Goal: Task Accomplishment & Management: Complete application form

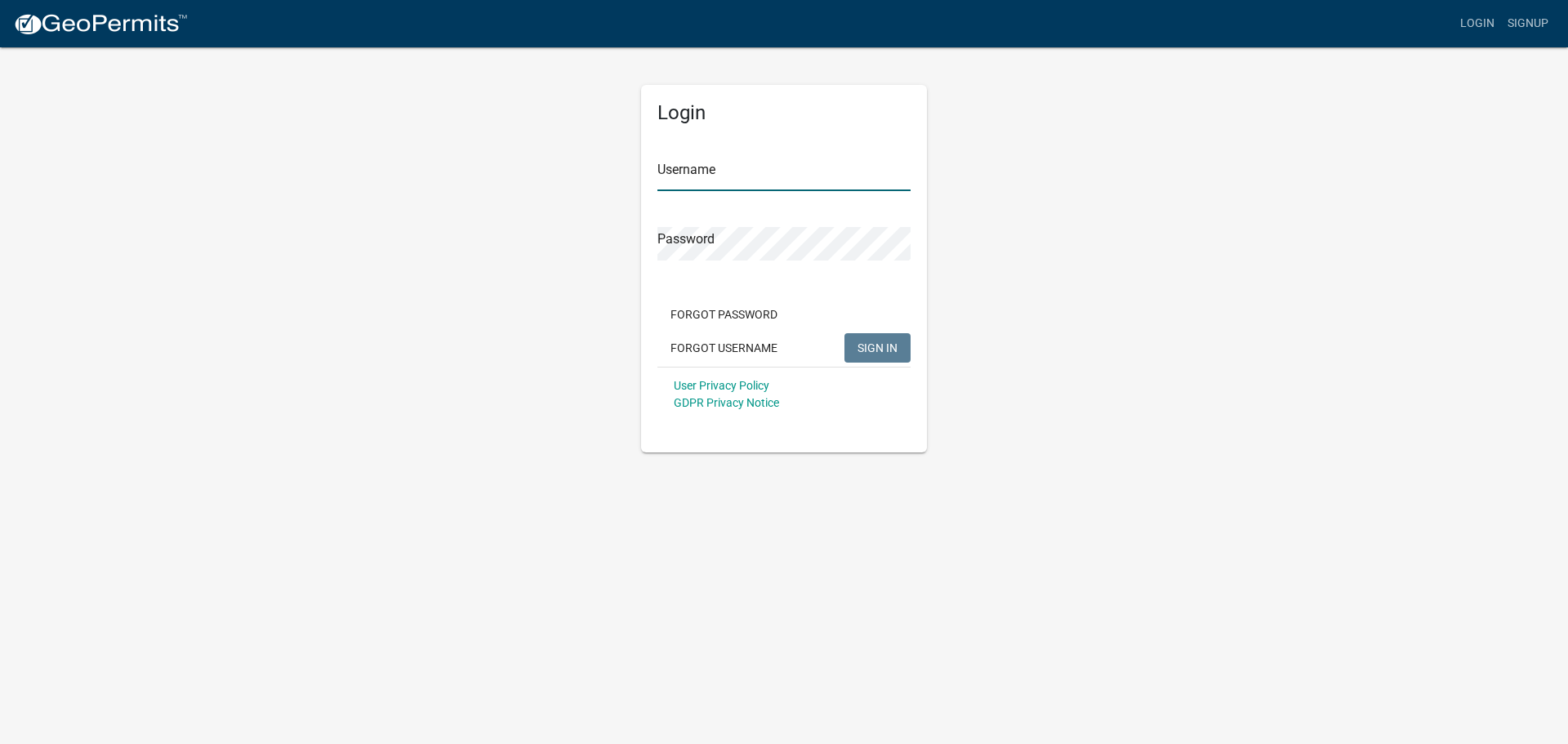
type input "NNELSON"
click at [867, 340] on button "SIGN IN" at bounding box center [876, 348] width 66 height 29
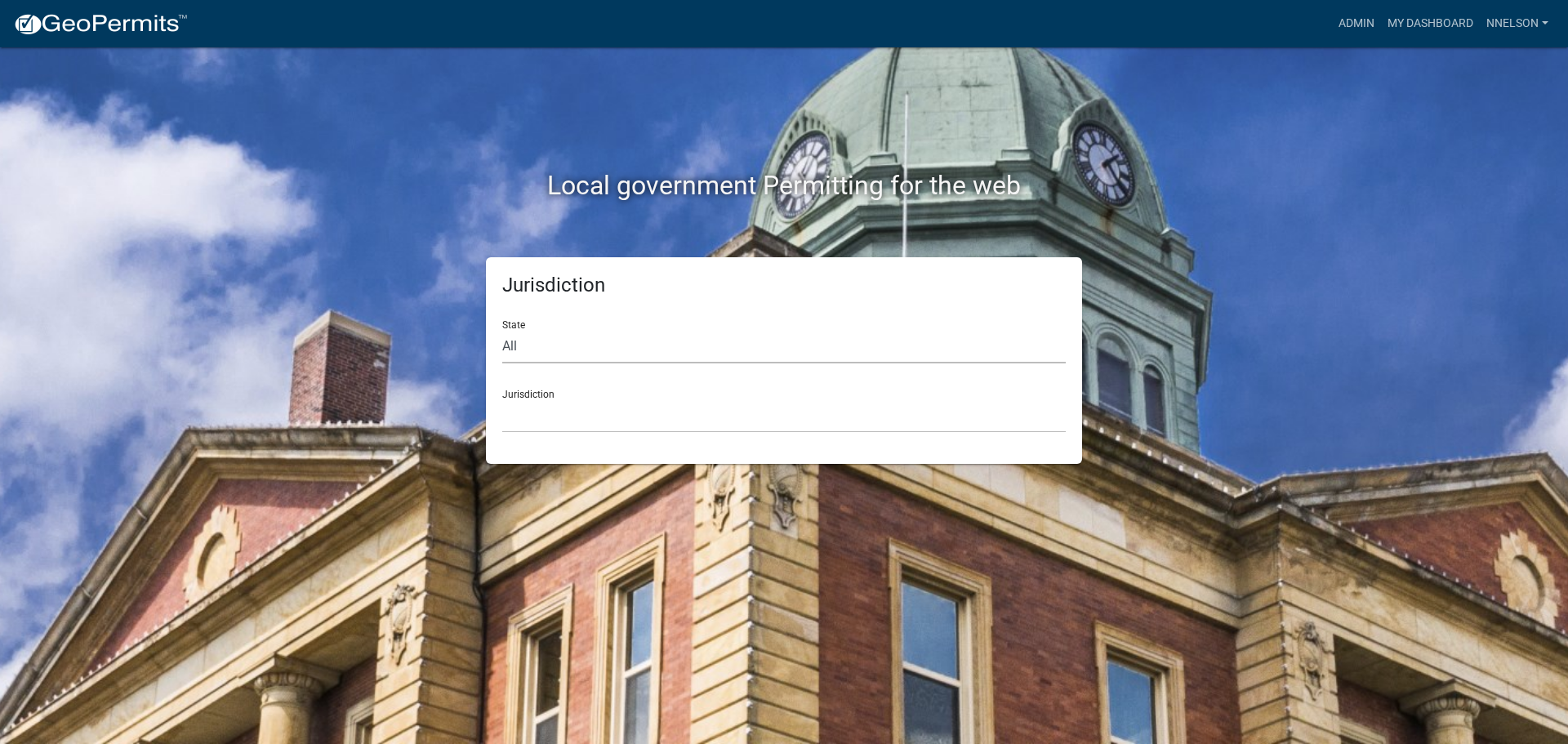
click at [840, 330] on select "All [US_STATE] [US_STATE] [US_STATE] [US_STATE] [US_STATE] [US_STATE] [US_STATE…" at bounding box center [784, 346] width 563 height 33
click at [1357, 17] on link "Admin" at bounding box center [1356, 24] width 49 height 31
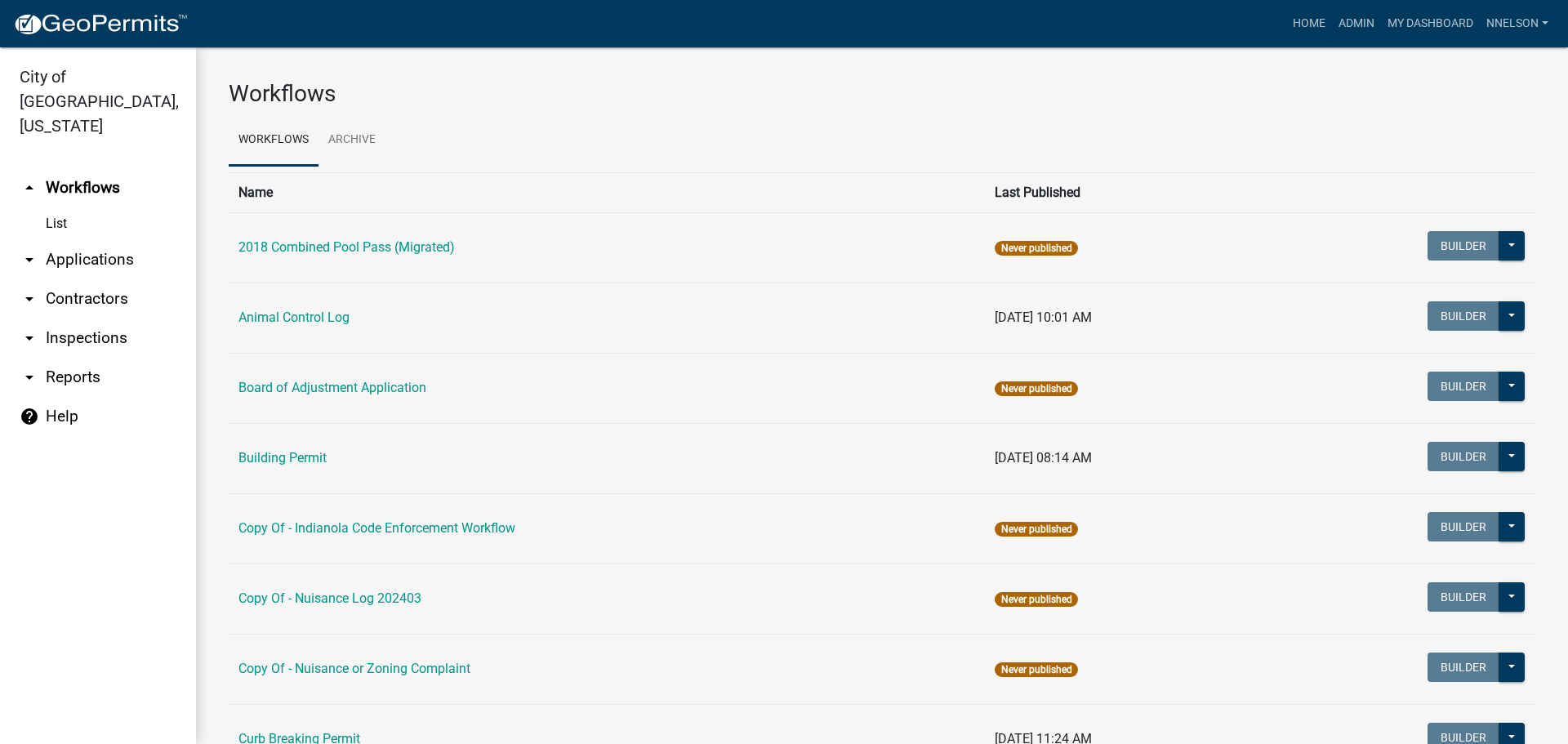
click at [59, 319] on link "arrow_drop_down Inspections" at bounding box center [98, 339] width 196 height 39
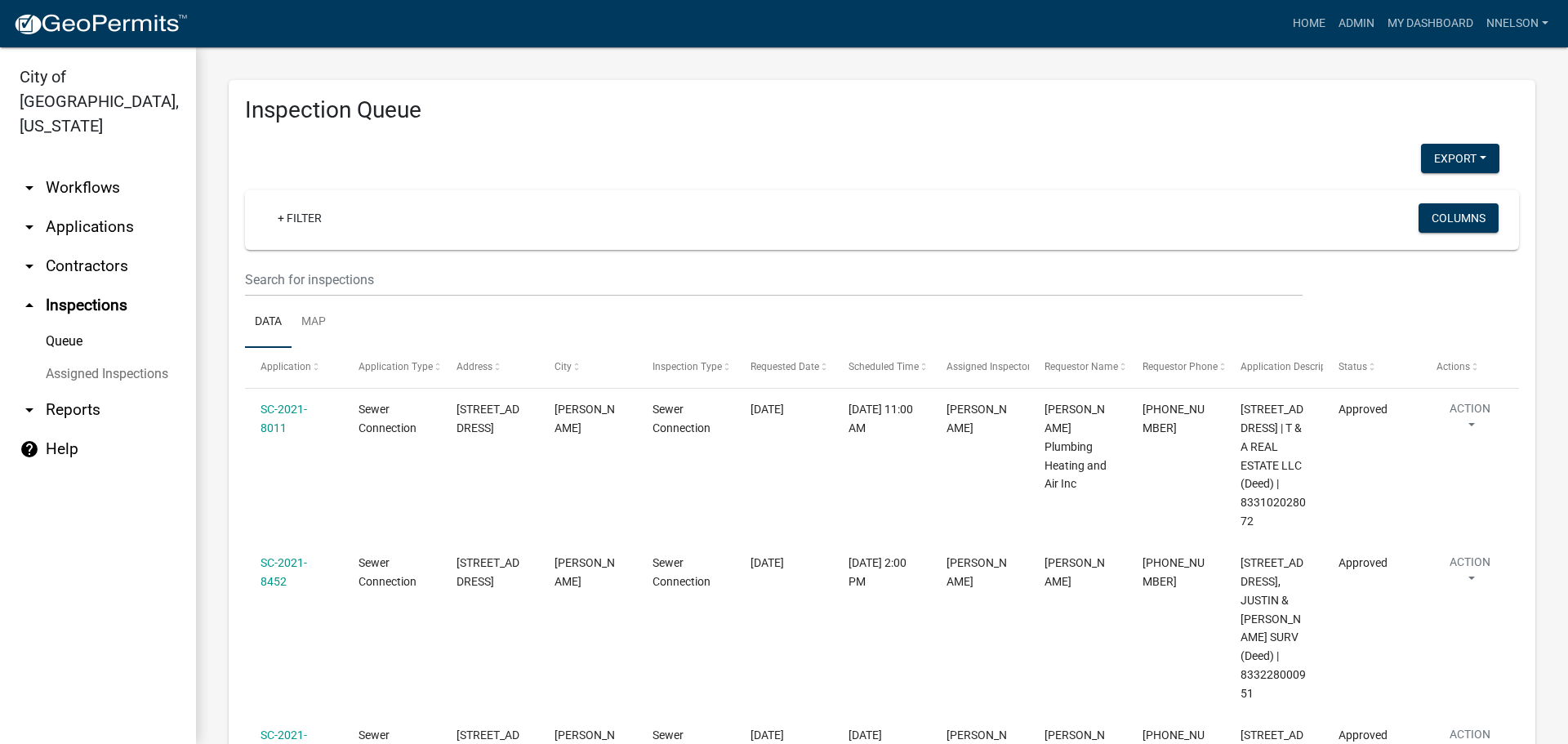
click at [105, 207] on link "arrow_drop_down Applications" at bounding box center [98, 227] width 196 height 39
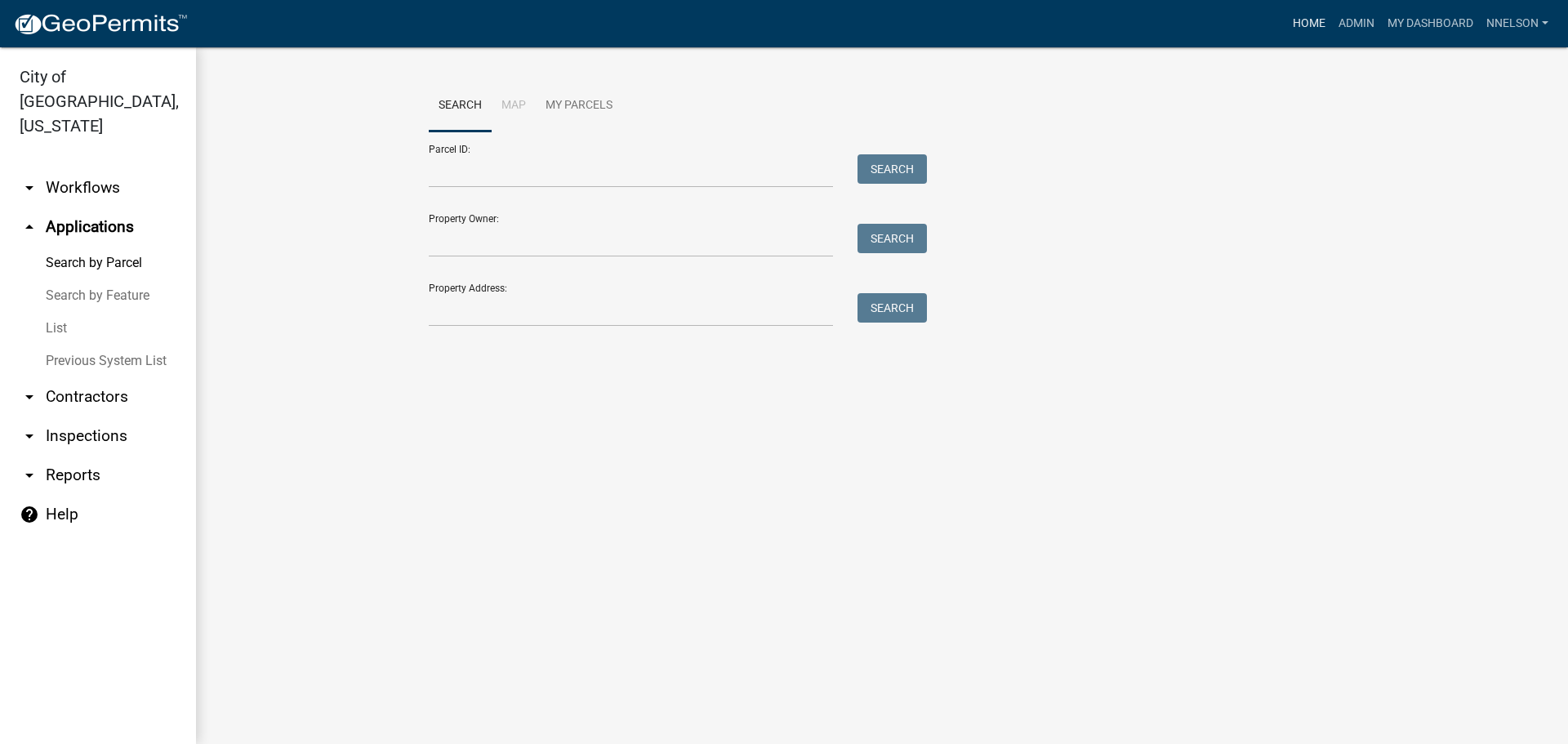
click at [1286, 22] on link "Home" at bounding box center [1309, 24] width 46 height 31
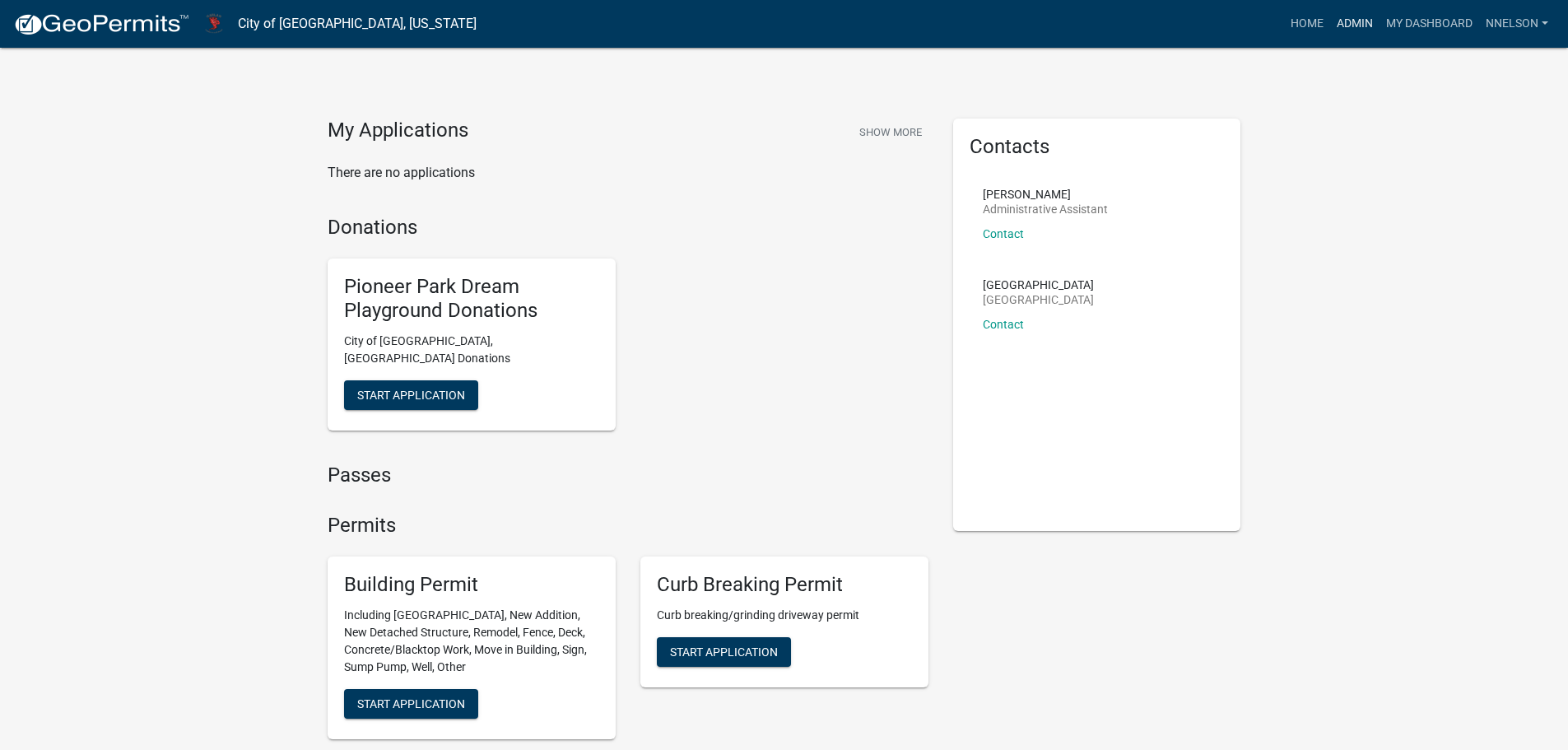
click at [1331, 19] on link "Admin" at bounding box center [1355, 24] width 49 height 32
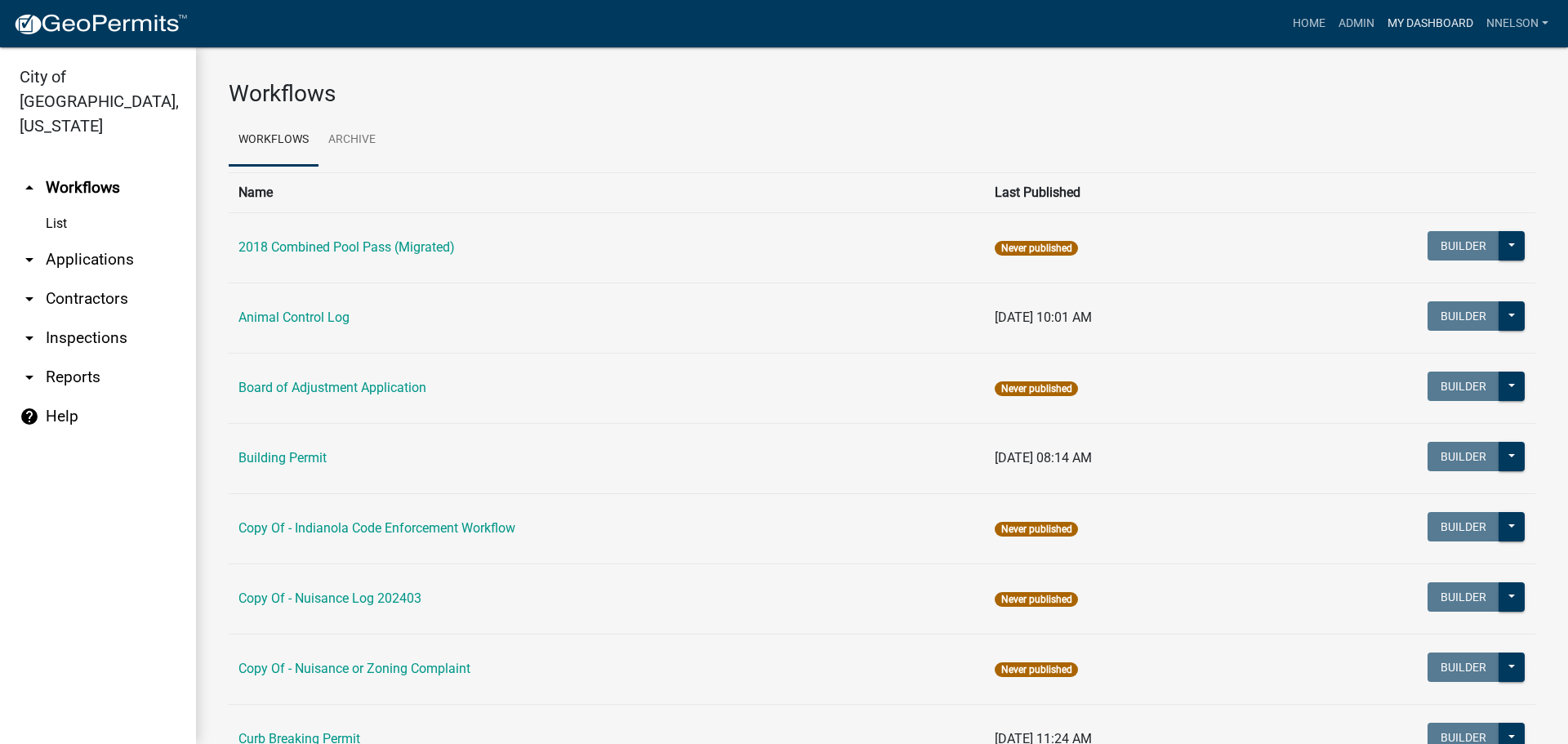
click at [1429, 23] on link "My Dashboard" at bounding box center [1430, 24] width 99 height 31
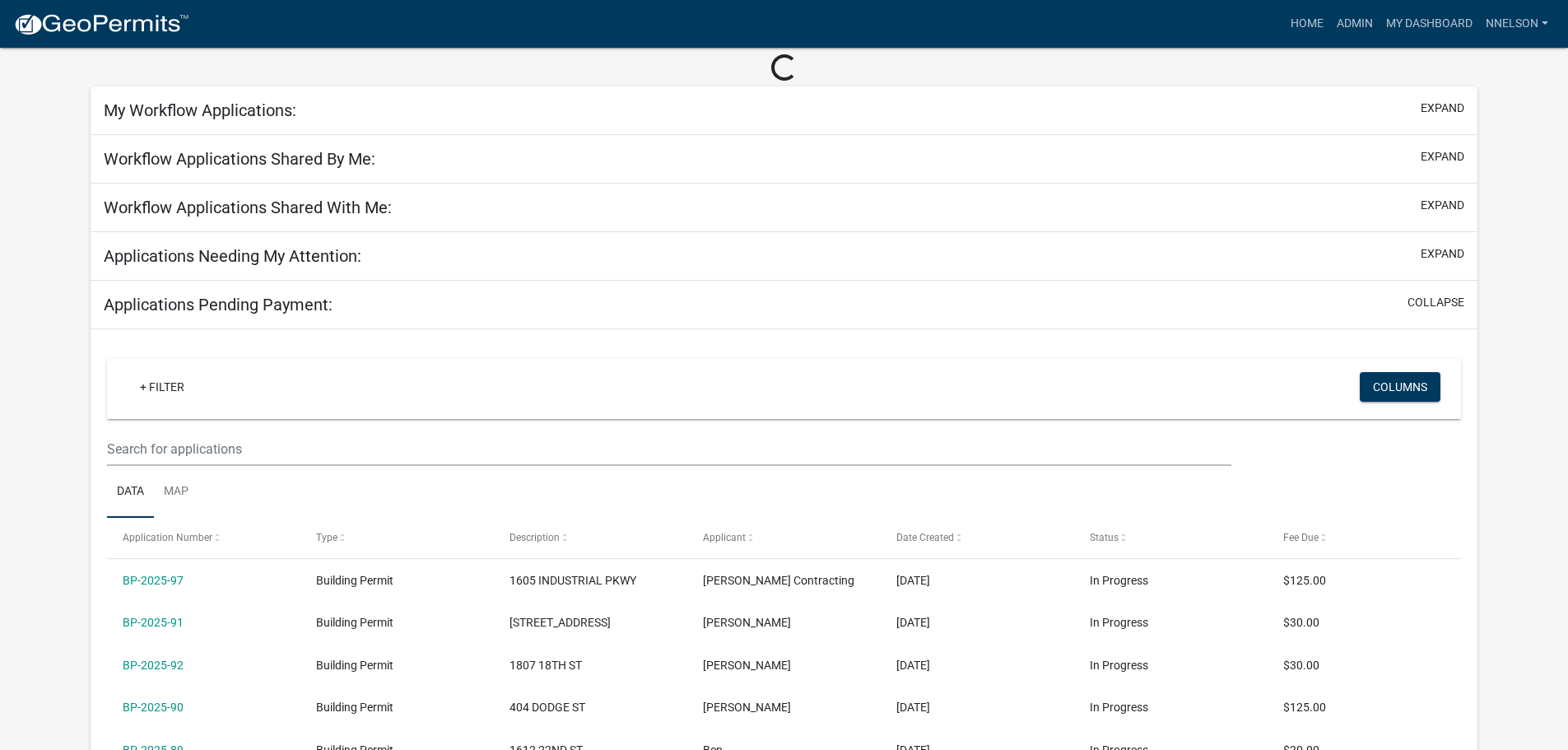
scroll to position [164, 0]
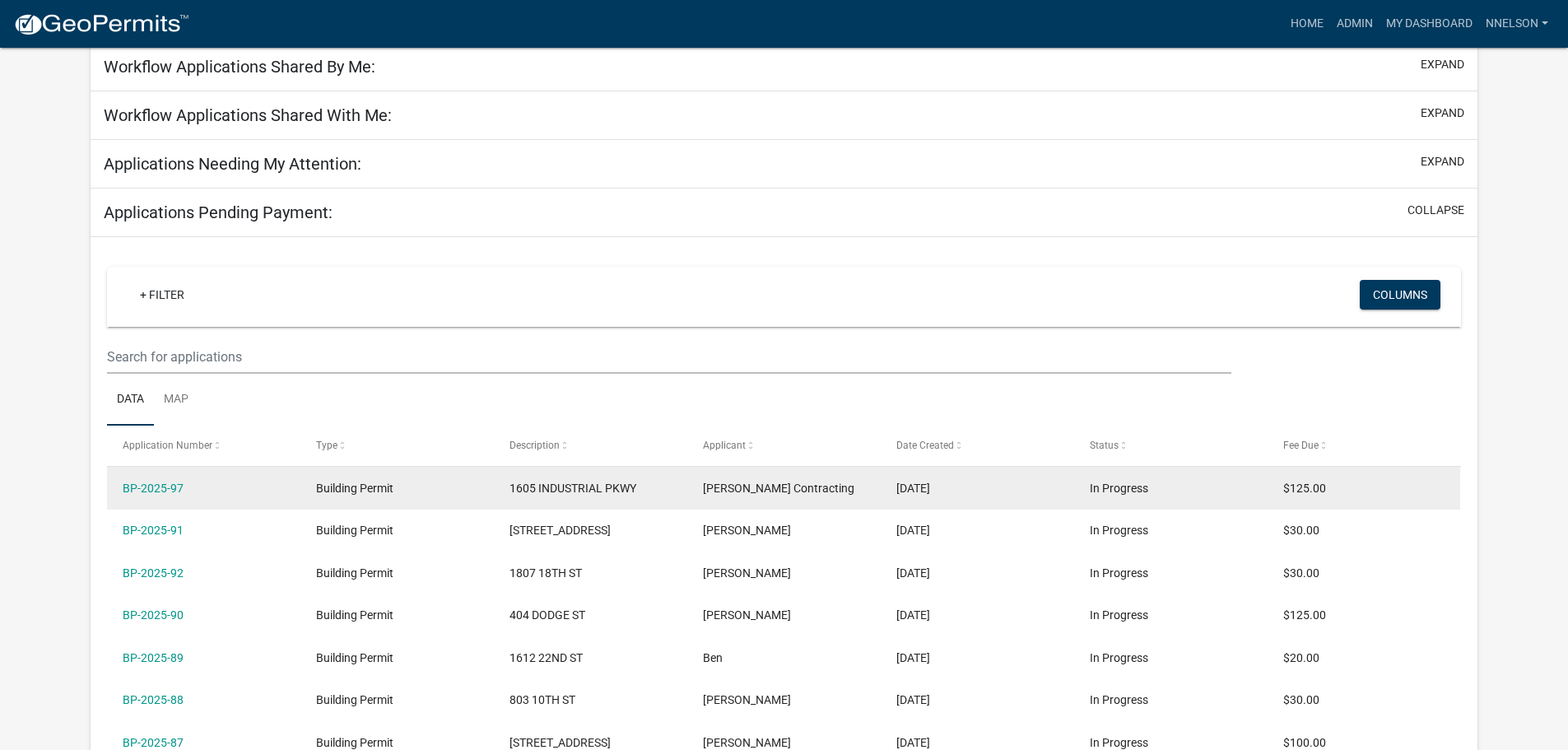
click at [610, 492] on span "1605 INDUSTRIAL PKWY" at bounding box center [573, 488] width 127 height 13
click at [363, 493] on span "Building Permit" at bounding box center [355, 488] width 77 height 13
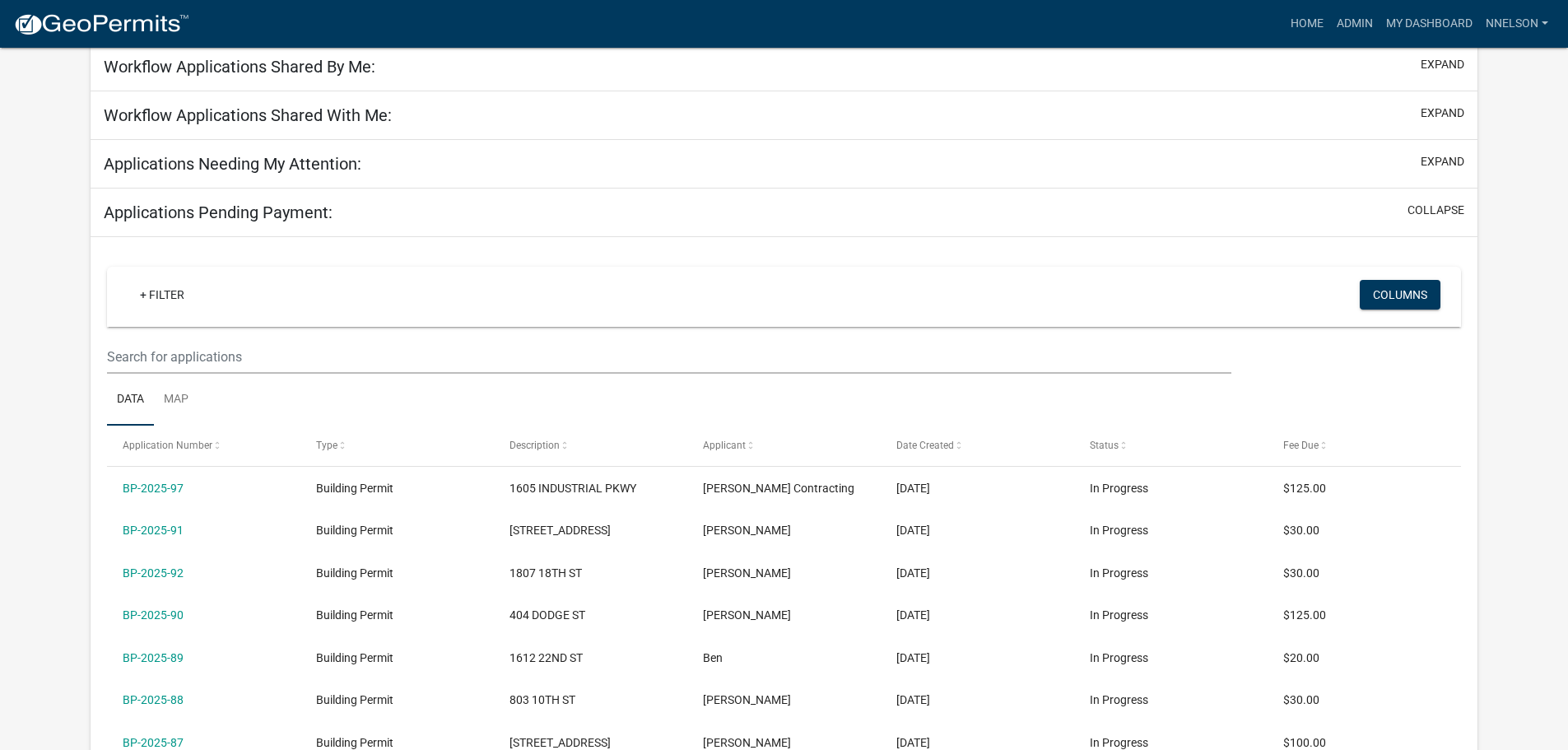
scroll to position [0, 0]
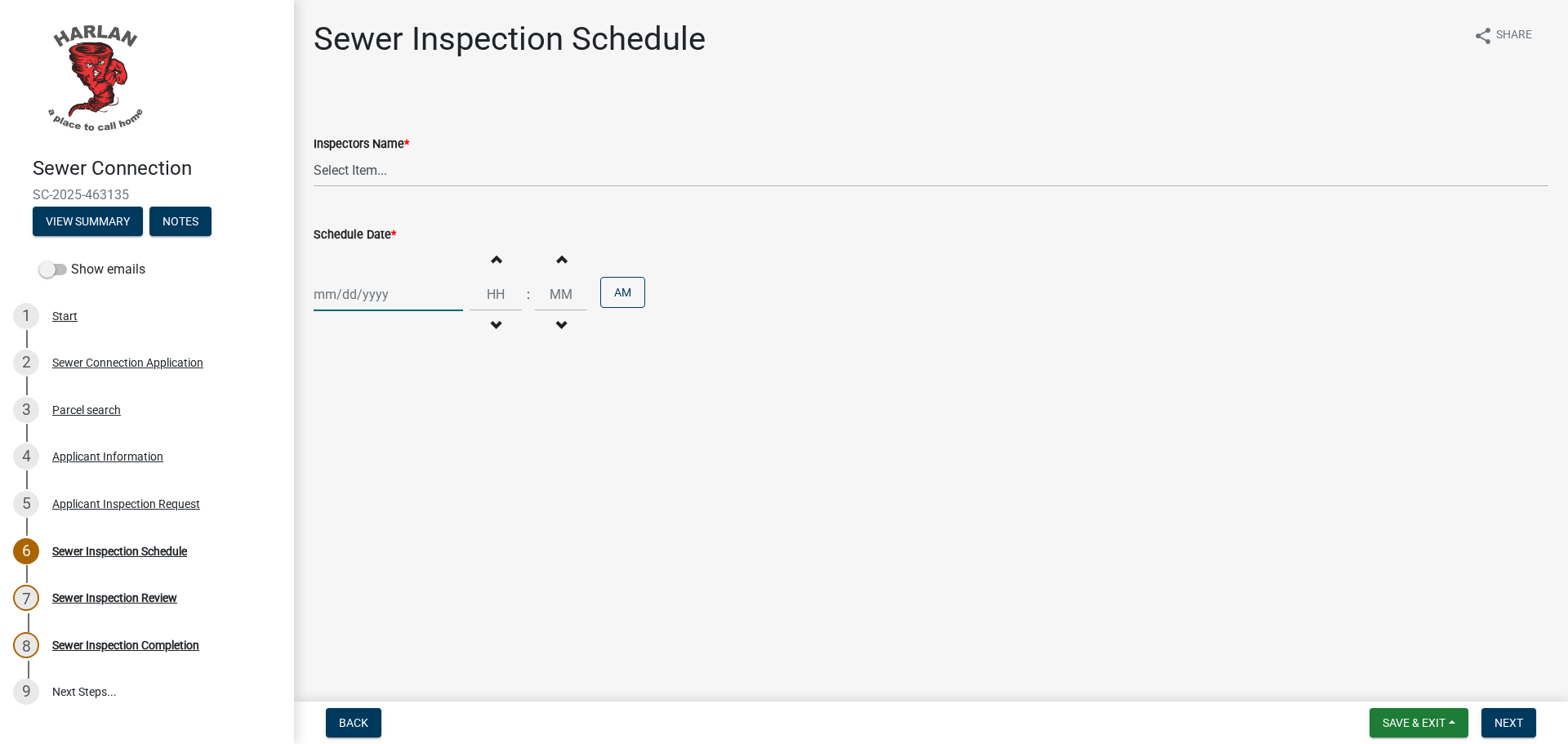
click at [367, 290] on div at bounding box center [389, 294] width 149 height 33
select select "8"
select select "2025"
click at [379, 436] on div "13" at bounding box center [382, 434] width 26 height 27
type input "08/13/2025"
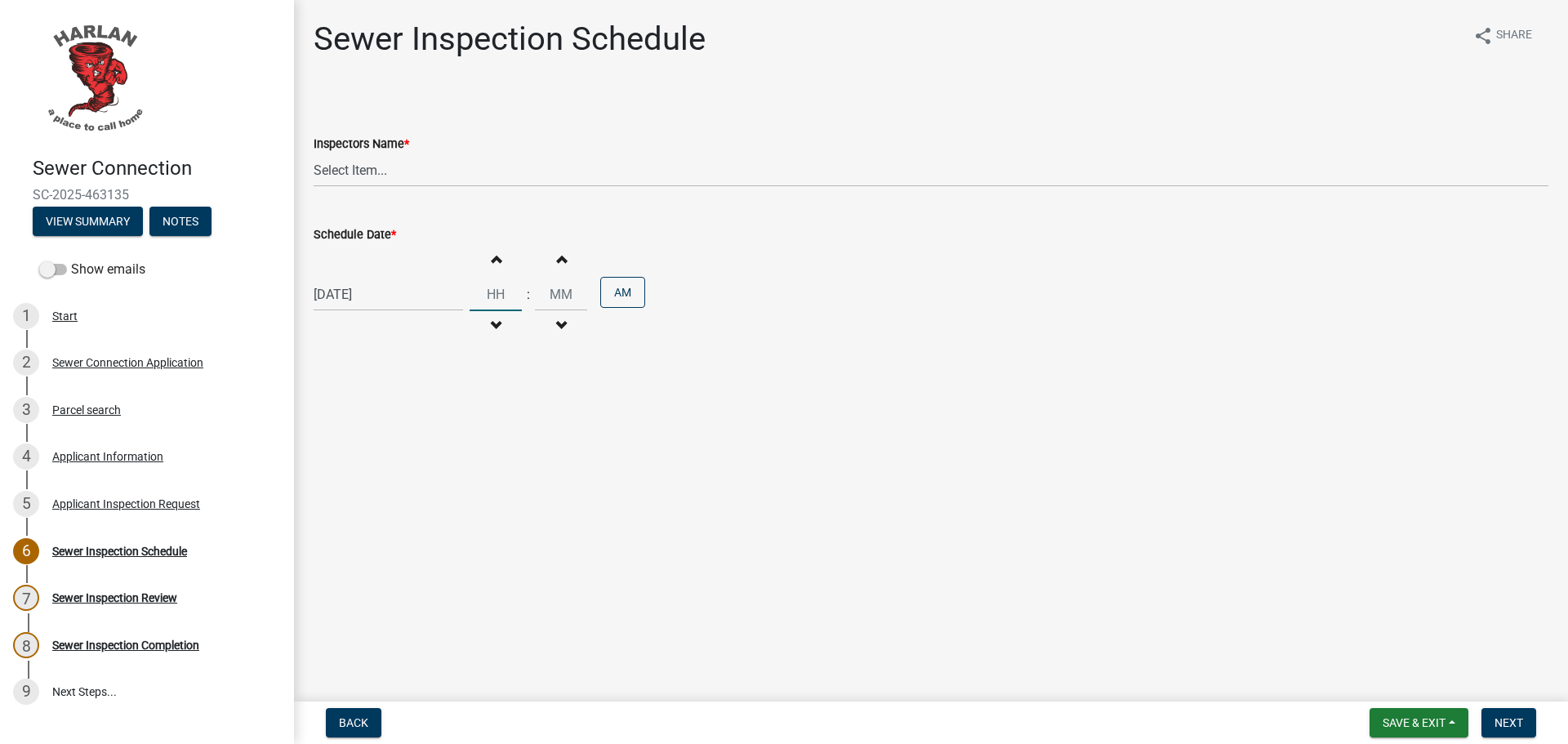
click at [500, 285] on input "Hours" at bounding box center [496, 294] width 52 height 33
type input "01"
type input "00"
click at [552, 297] on input "00" at bounding box center [560, 294] width 52 height 33
click at [630, 296] on button "AM" at bounding box center [623, 292] width 45 height 31
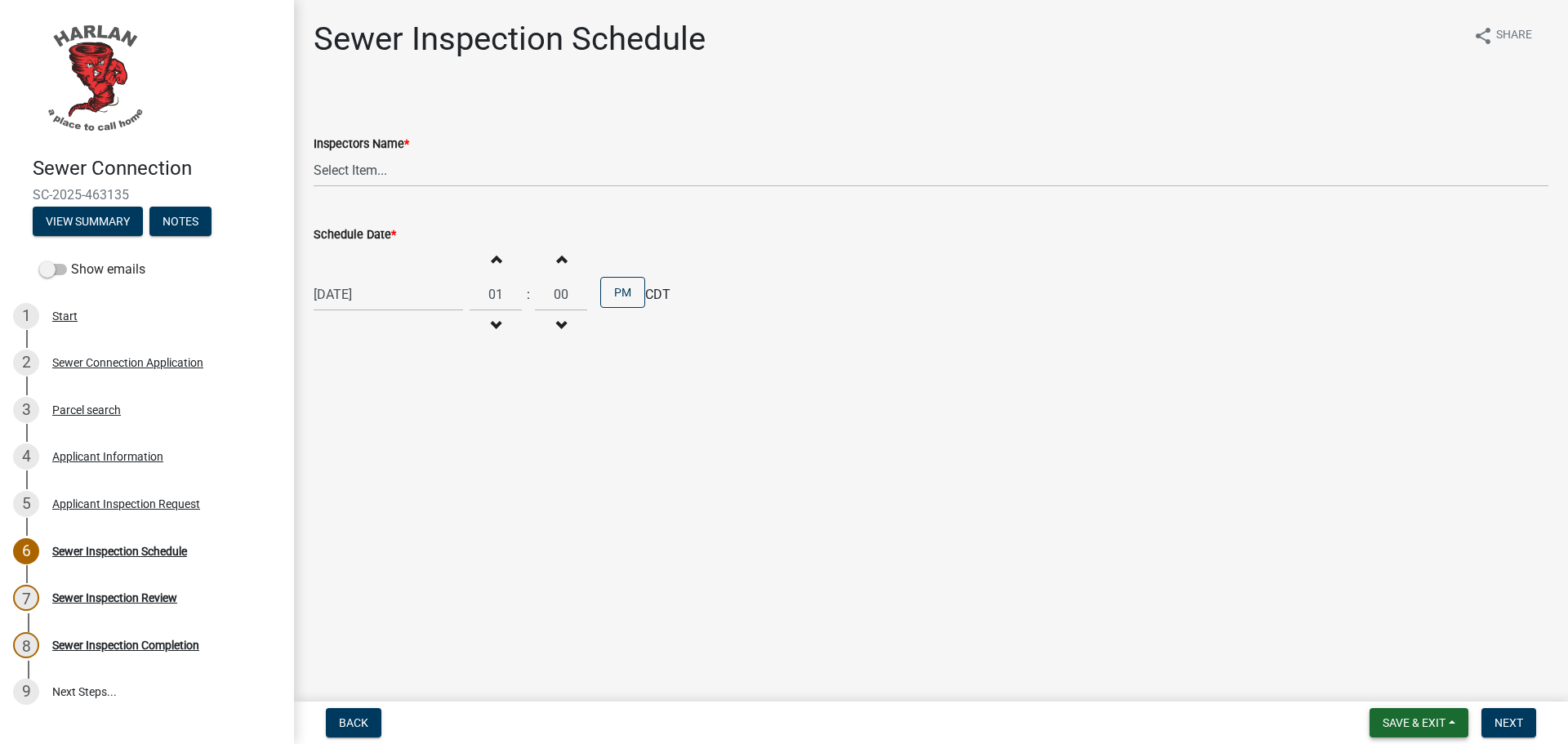
click at [1429, 717] on span "Save & Exit" at bounding box center [1414, 722] width 63 height 13
